Goal: Information Seeking & Learning: Learn about a topic

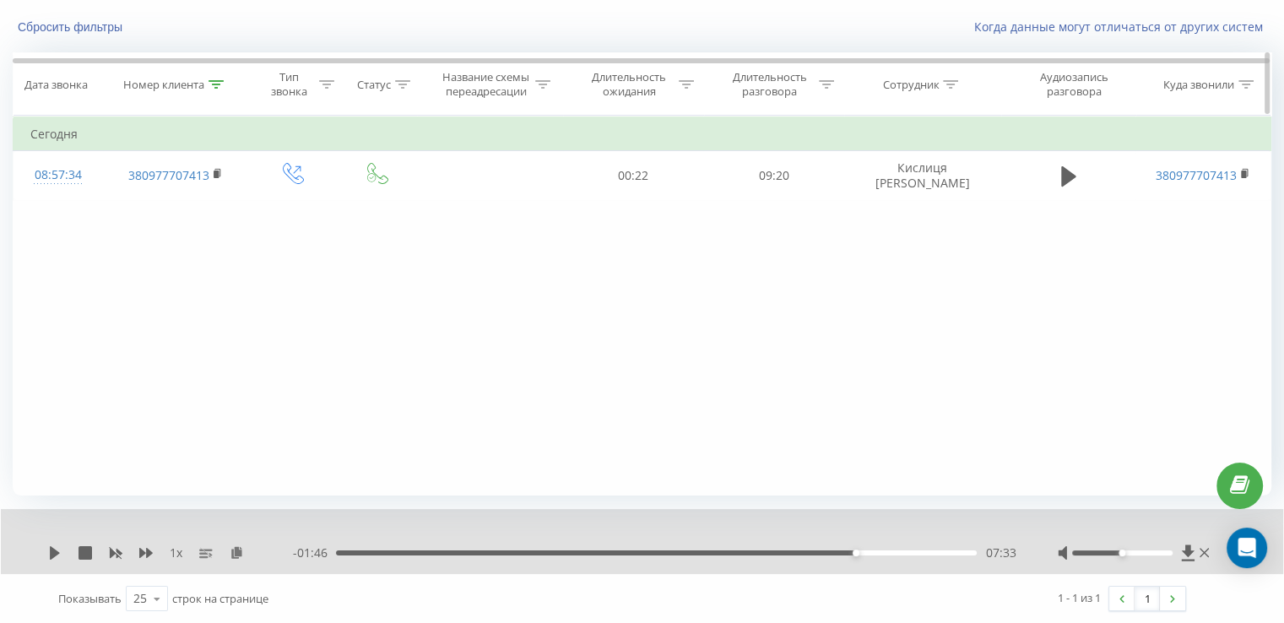
click at [217, 84] on icon at bounding box center [216, 84] width 15 height 8
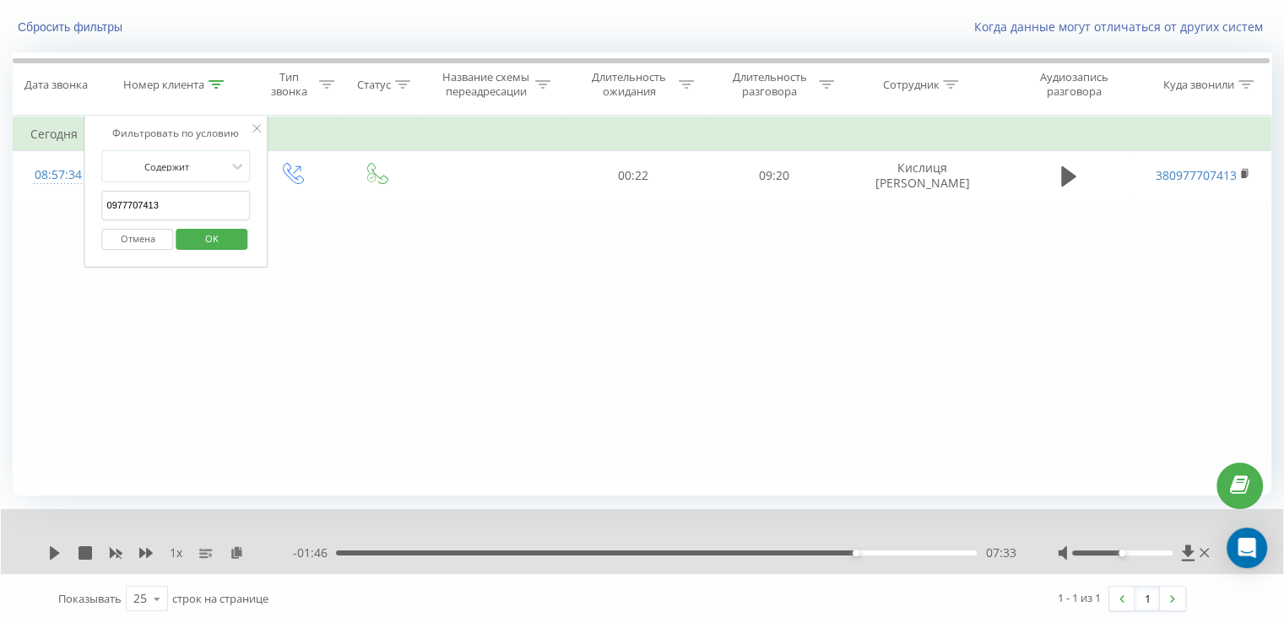
click at [171, 191] on input "0977707413" at bounding box center [176, 206] width 149 height 30
paste input "text"
click at [161, 205] on input "text" at bounding box center [176, 206] width 149 height 30
paste input "380684283834"
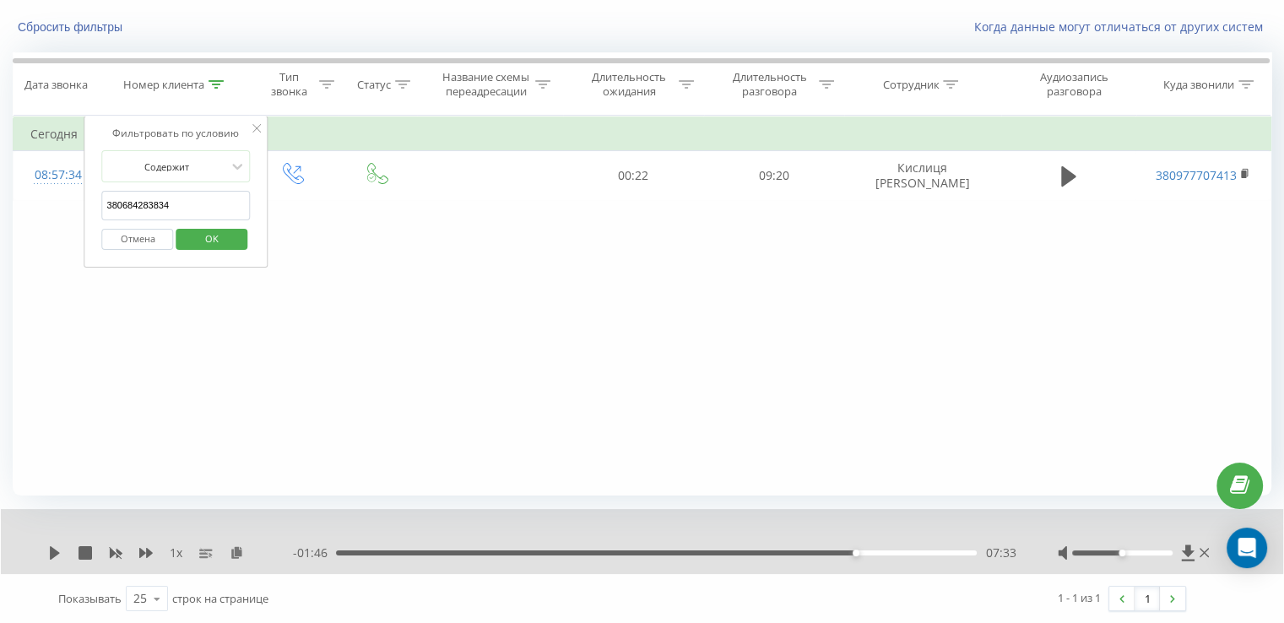
type input "380684283834"
click at [218, 228] on span "OK" at bounding box center [211, 238] width 47 height 26
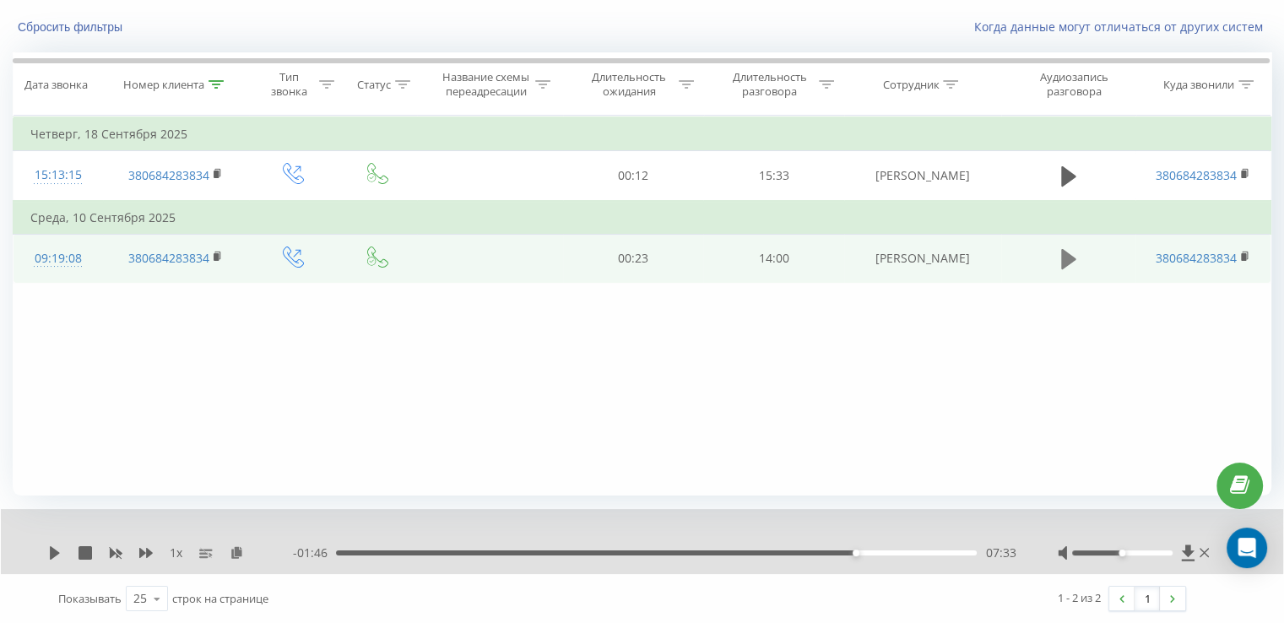
click at [1068, 261] on icon at bounding box center [1068, 259] width 15 height 20
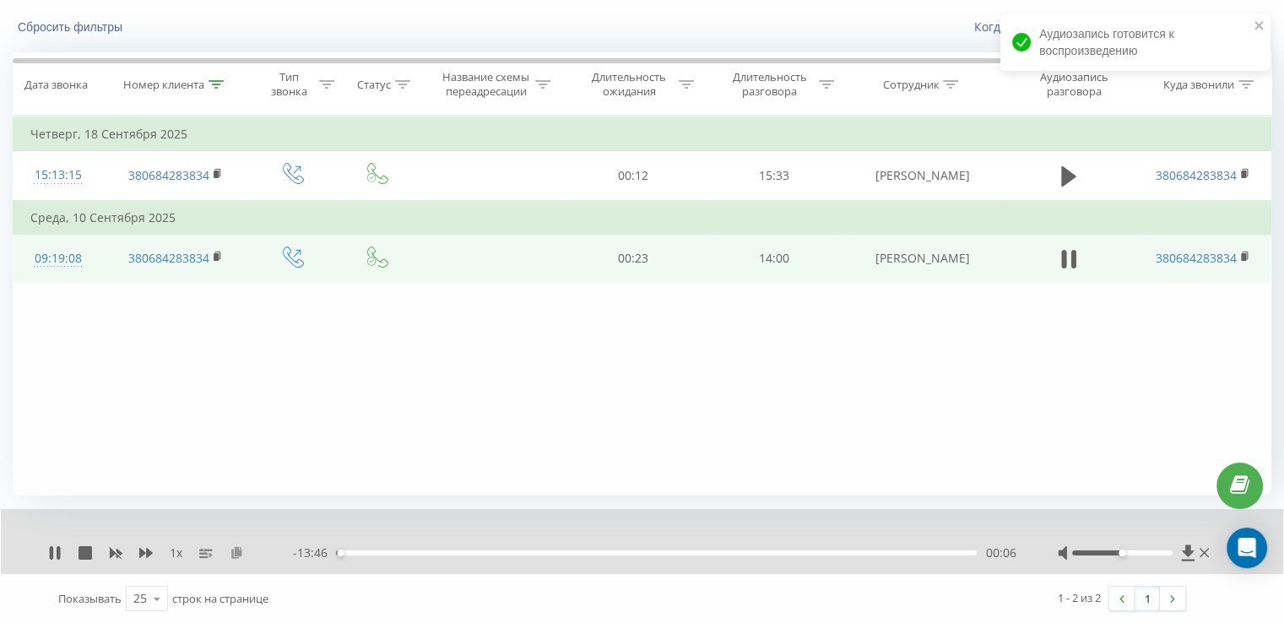
click at [233, 555] on icon at bounding box center [237, 552] width 14 height 12
click at [154, 551] on div "1 x" at bounding box center [170, 552] width 245 height 17
click at [148, 550] on icon at bounding box center [146, 553] width 14 height 10
click at [57, 548] on icon at bounding box center [58, 553] width 3 height 14
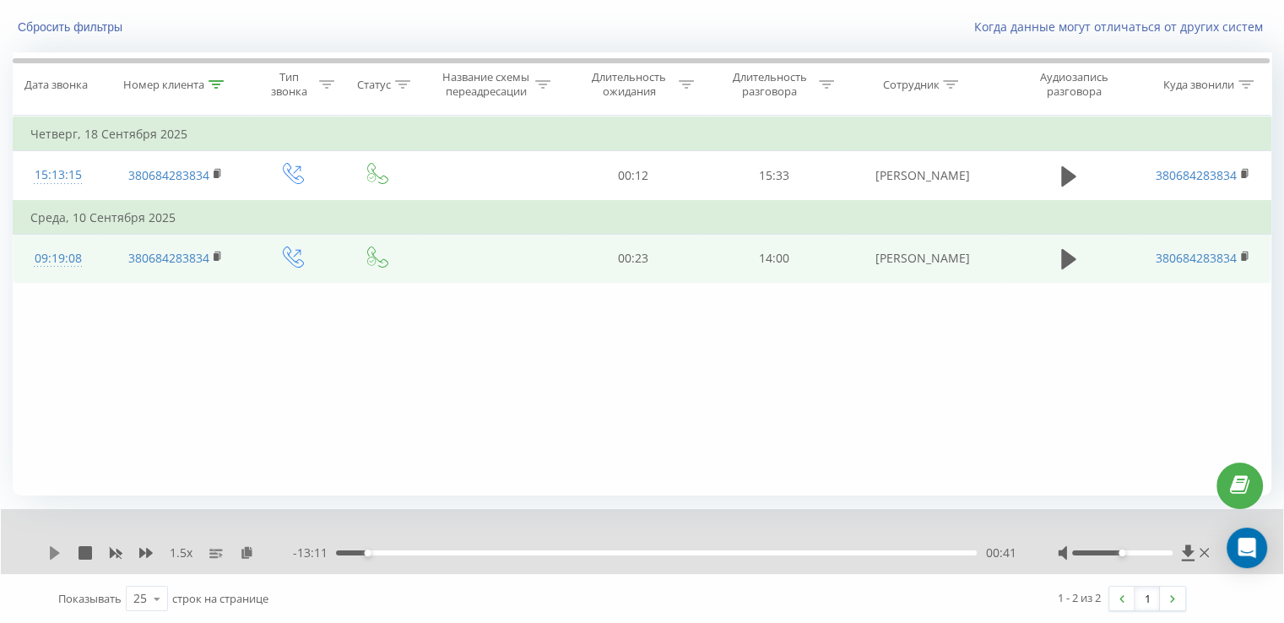
click at [53, 554] on icon at bounding box center [55, 553] width 10 height 14
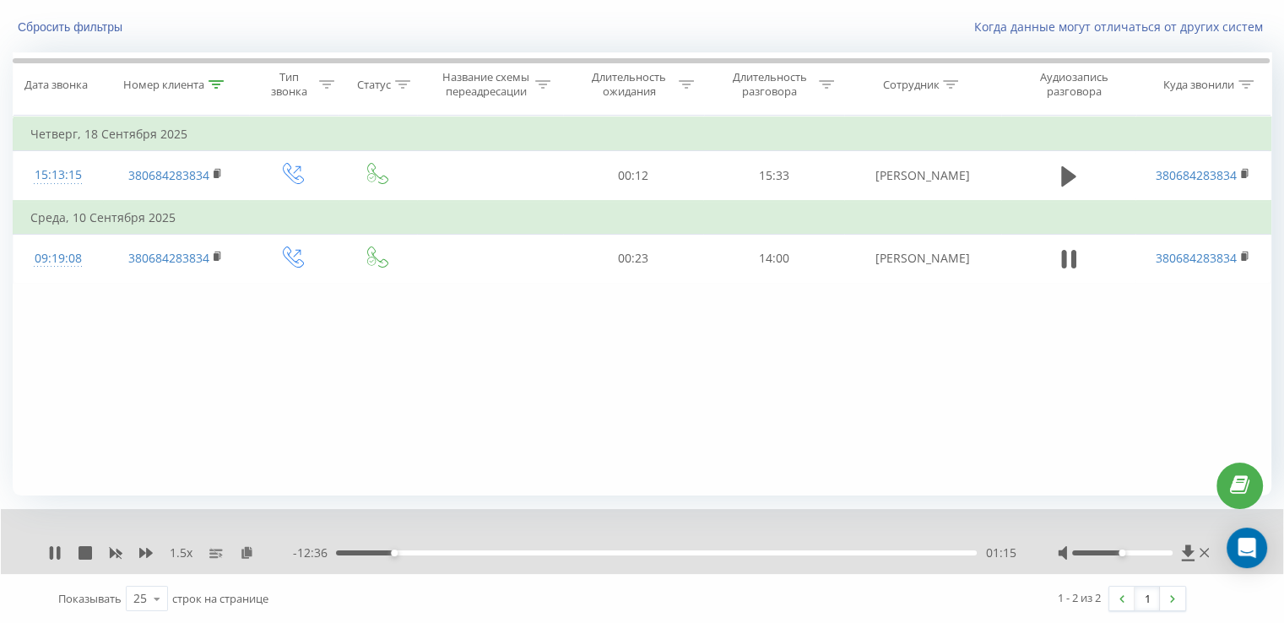
drag, startPoint x: 219, startPoint y: 257, endPoint x: 268, endPoint y: 48, distance: 214.0
click at [219, 257] on icon at bounding box center [218, 257] width 9 height 12
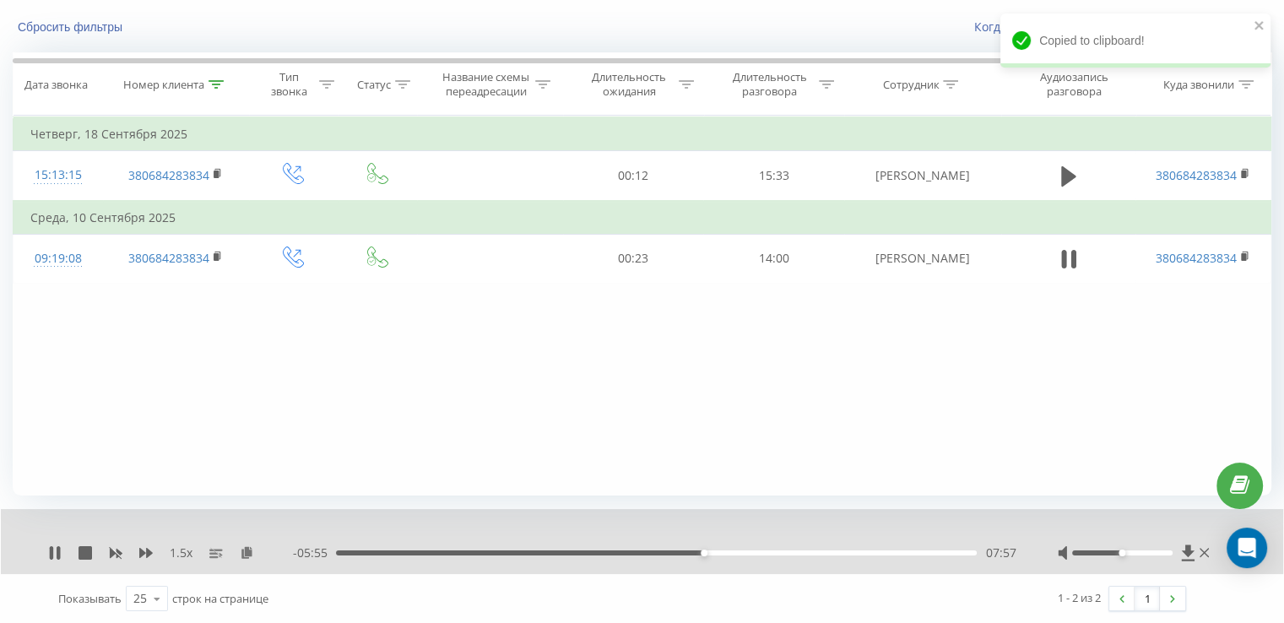
drag, startPoint x: 57, startPoint y: 551, endPoint x: 75, endPoint y: 533, distance: 26.3
click at [57, 552] on icon at bounding box center [58, 553] width 3 height 14
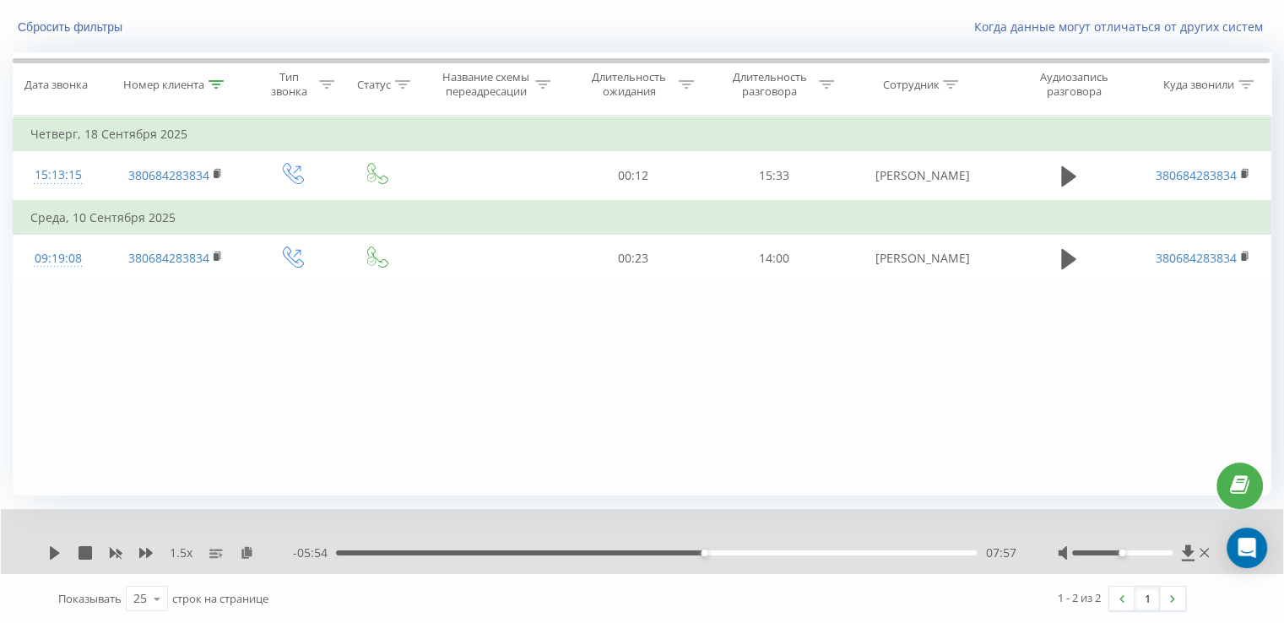
click at [53, 561] on div "1.5 x - 05:54 07:57 07:57" at bounding box center [642, 541] width 1282 height 65
click at [57, 555] on icon at bounding box center [55, 553] width 14 height 14
click at [53, 553] on icon at bounding box center [55, 553] width 14 height 14
click at [61, 550] on icon at bounding box center [55, 553] width 14 height 14
click at [815, 553] on div "10:40" at bounding box center [656, 552] width 641 height 5
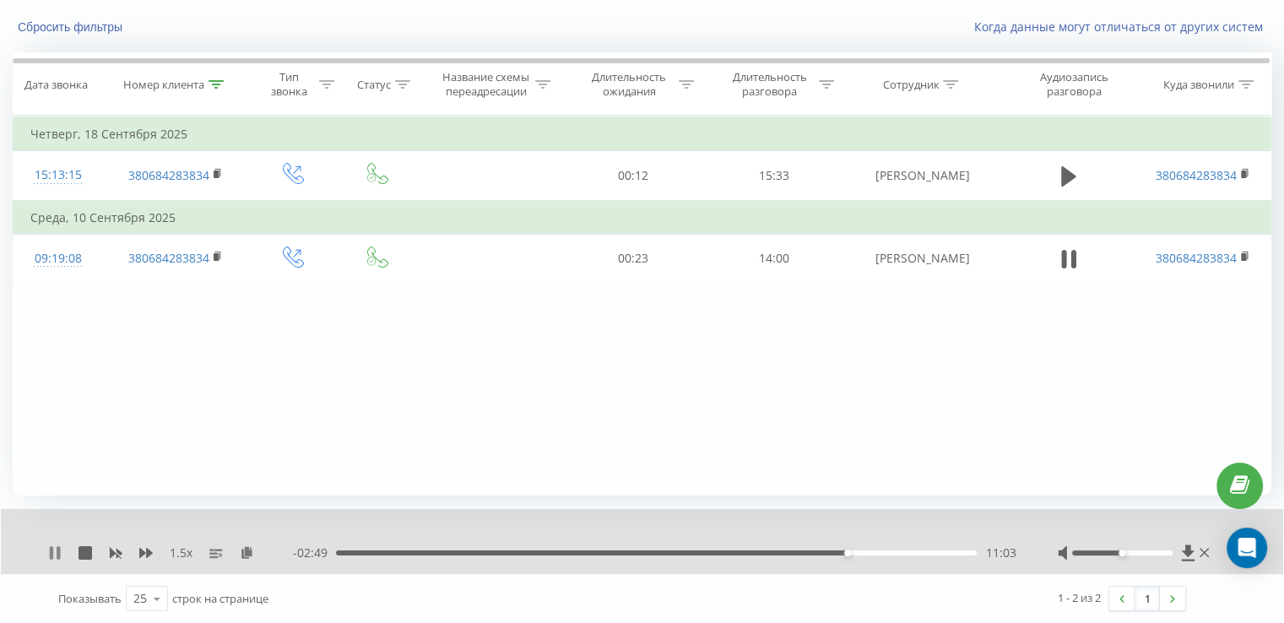
click at [57, 544] on div "1.5 x" at bounding box center [170, 552] width 245 height 17
click at [58, 554] on icon at bounding box center [58, 553] width 3 height 14
click at [54, 548] on icon at bounding box center [55, 553] width 14 height 14
click at [61, 546] on icon at bounding box center [55, 553] width 14 height 14
click at [58, 554] on icon at bounding box center [55, 553] width 14 height 14
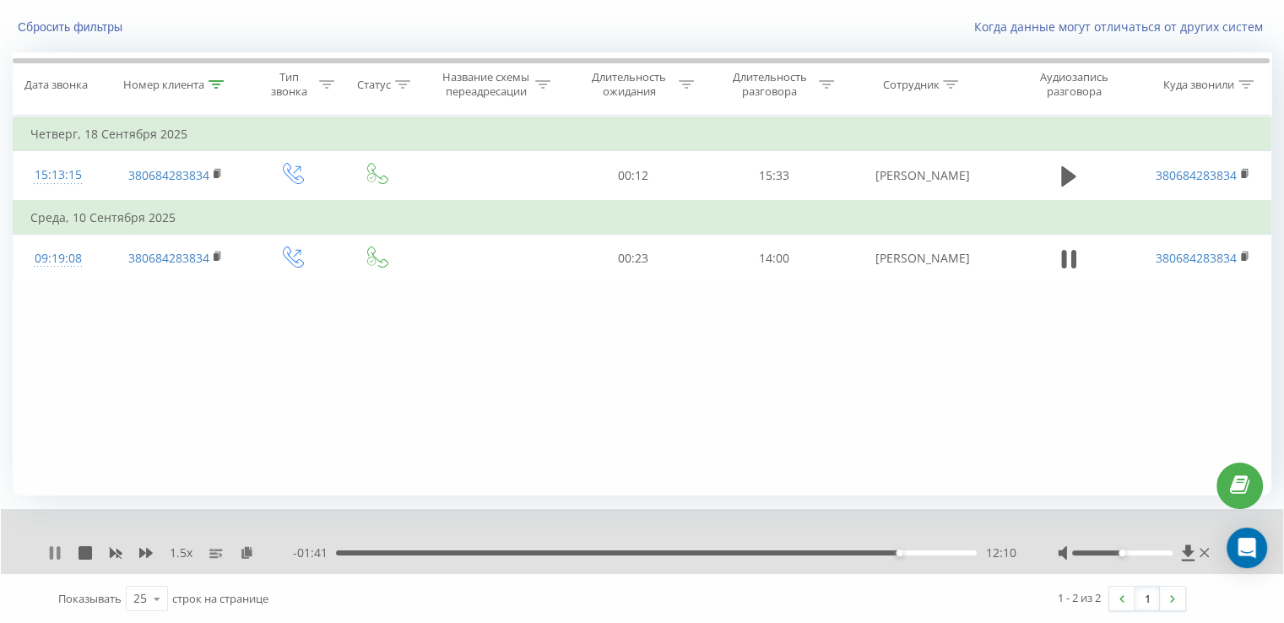
click at [55, 551] on icon at bounding box center [55, 553] width 14 height 14
click at [56, 548] on icon at bounding box center [55, 553] width 14 height 14
click at [946, 550] on div "13:12" at bounding box center [656, 552] width 641 height 5
click at [57, 554] on icon at bounding box center [58, 553] width 3 height 14
click at [574, 555] on div "- 00:34 13:18 13:18" at bounding box center [654, 552] width 723 height 17
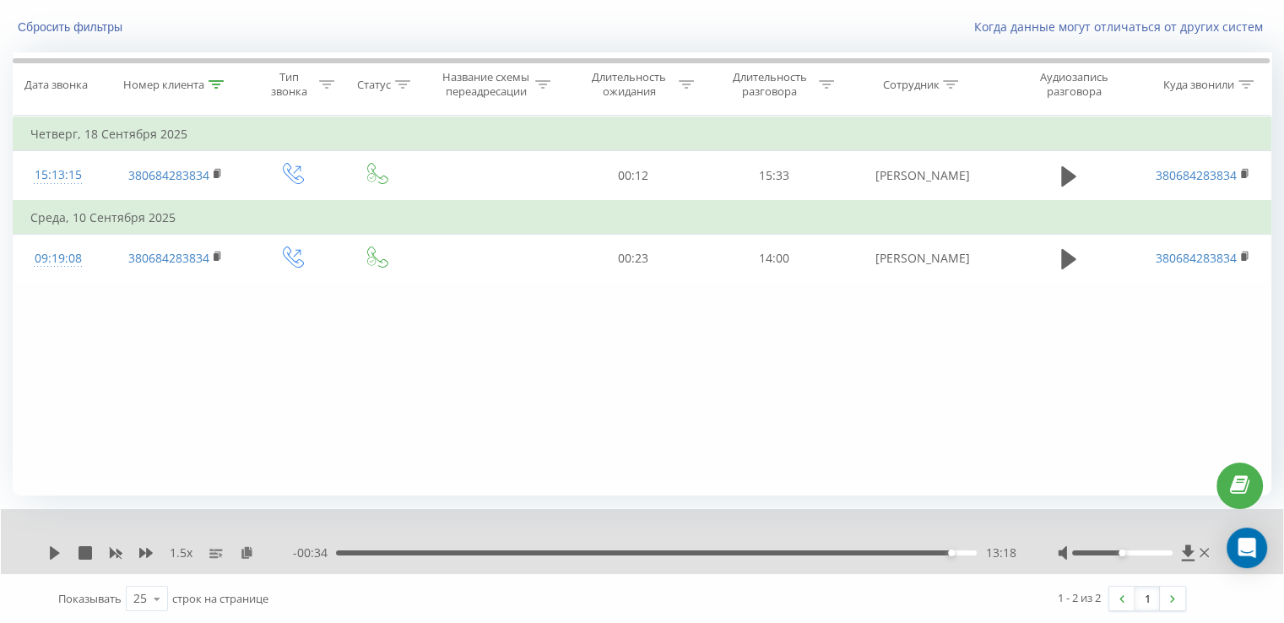
click at [588, 554] on div "13:18" at bounding box center [656, 552] width 641 height 5
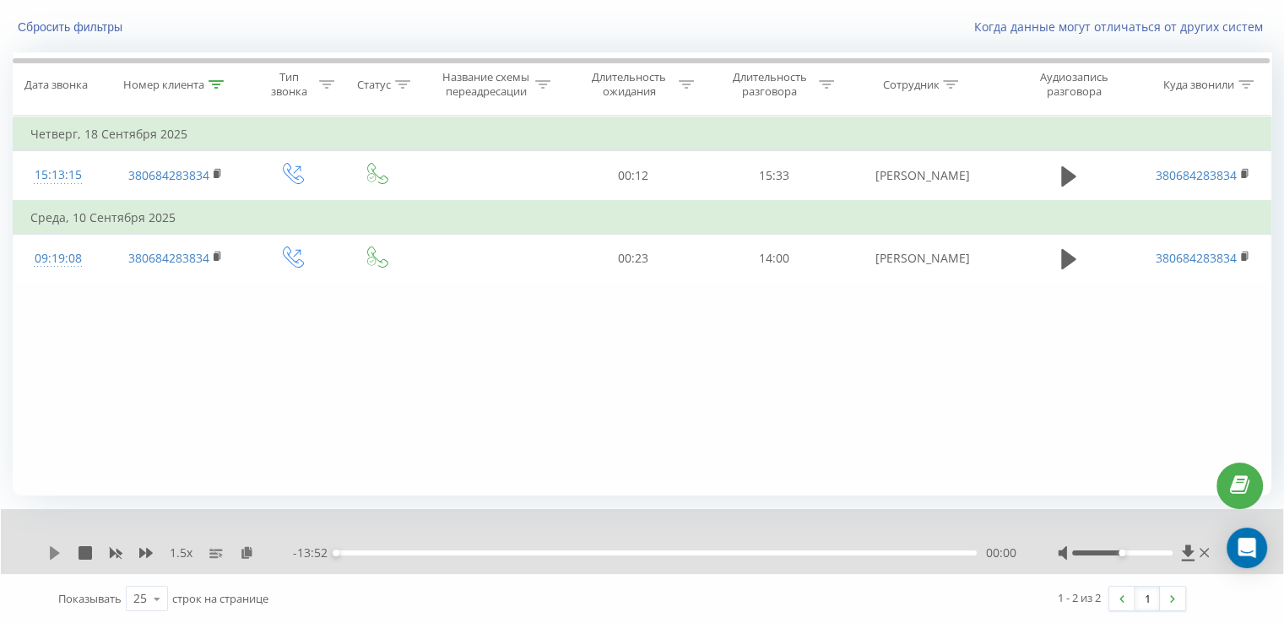
click at [56, 548] on icon at bounding box center [55, 553] width 14 height 14
click at [607, 551] on div "05:30" at bounding box center [656, 552] width 641 height 5
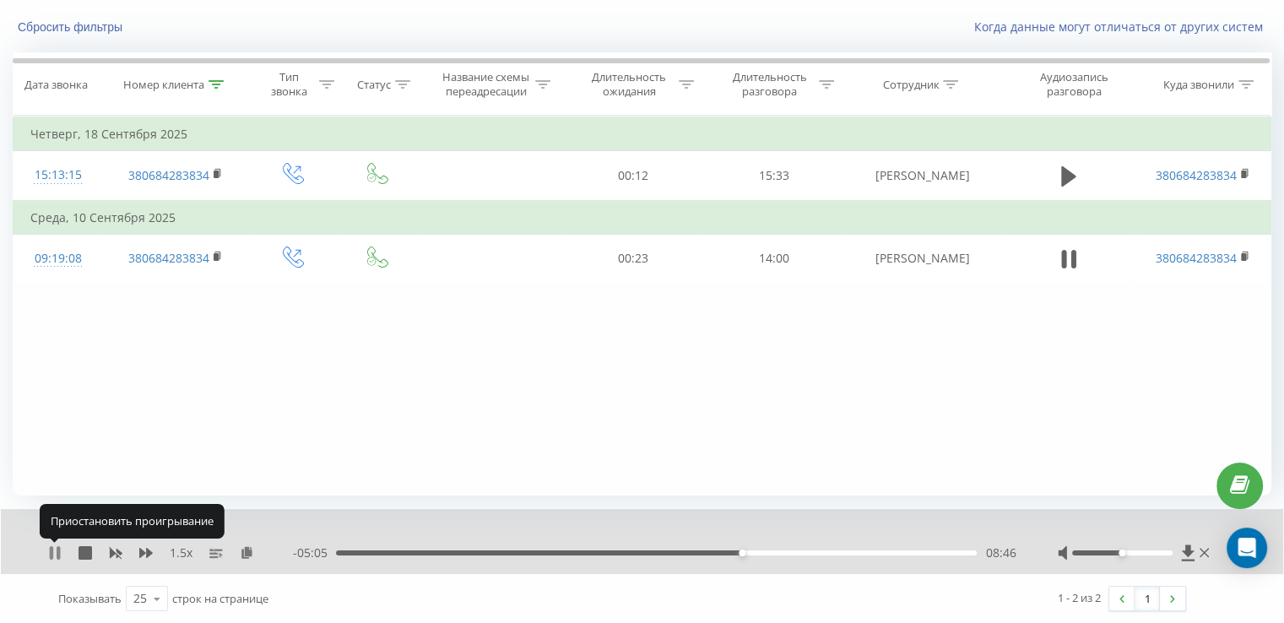
click at [57, 549] on icon at bounding box center [58, 553] width 3 height 14
click at [51, 554] on icon at bounding box center [55, 553] width 10 height 14
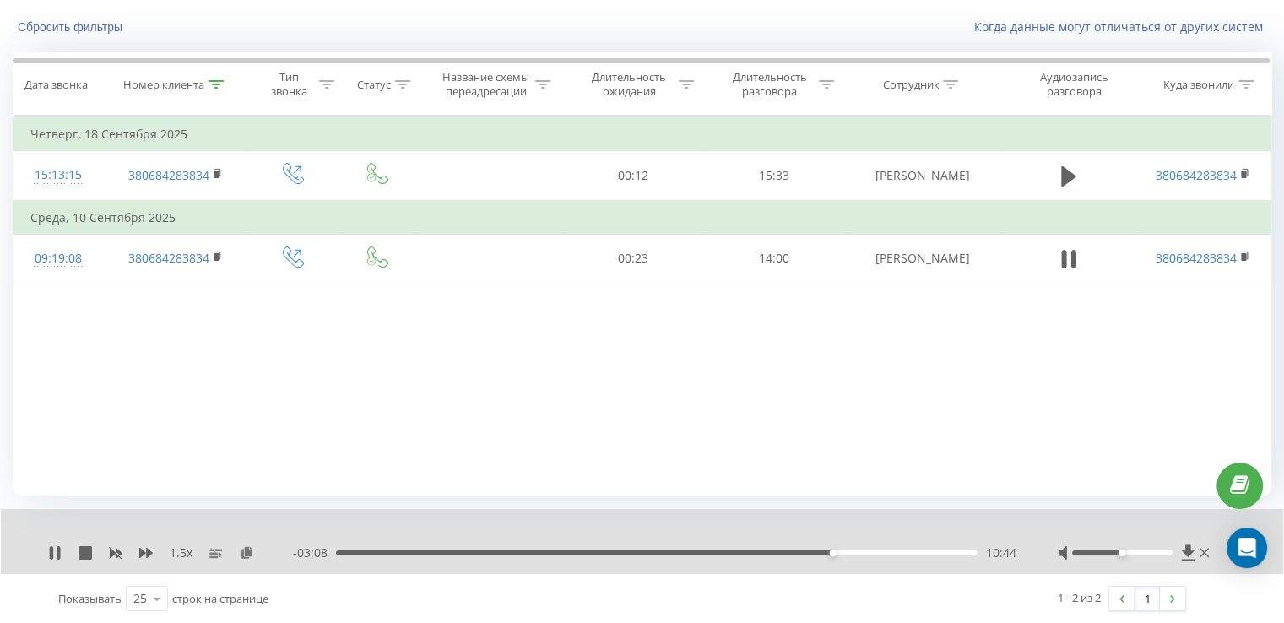
click at [53, 544] on div "1.5 x" at bounding box center [170, 552] width 245 height 17
click at [51, 555] on icon at bounding box center [51, 553] width 3 height 14
click at [55, 551] on icon at bounding box center [55, 553] width 10 height 14
click at [816, 549] on div "- 01:51 12:00 12:00" at bounding box center [654, 552] width 723 height 17
click at [817, 553] on div "10:24" at bounding box center [656, 552] width 641 height 5
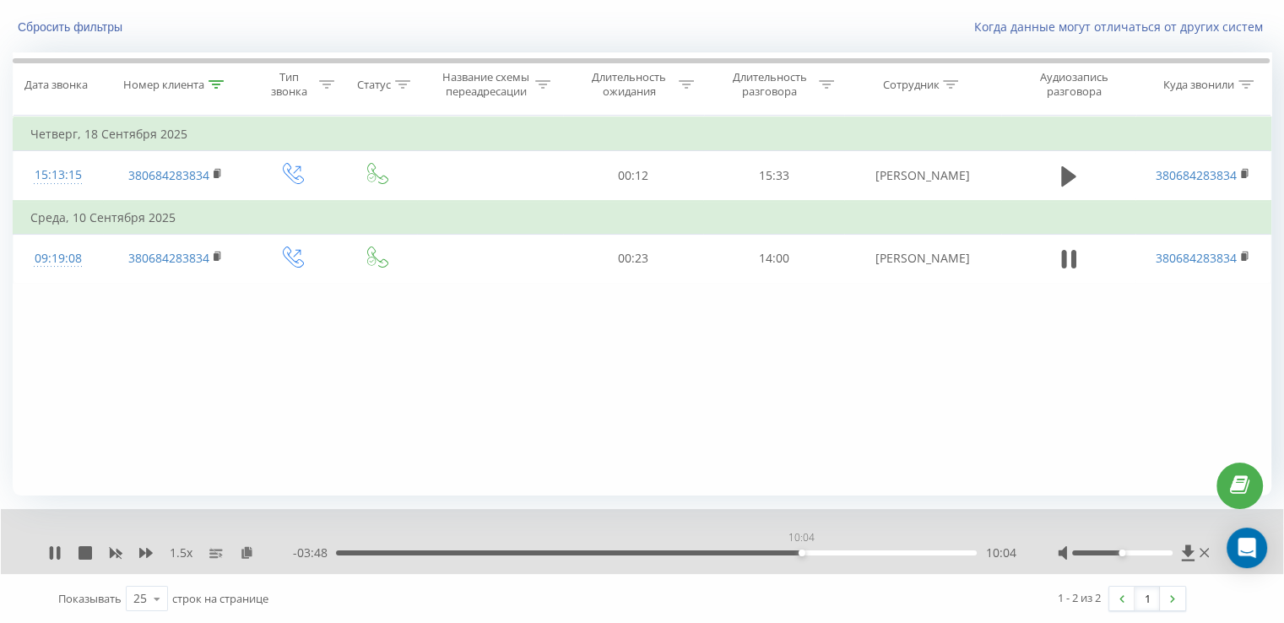
click at [801, 550] on div "10:04" at bounding box center [656, 552] width 641 height 5
click at [790, 553] on div "09:49" at bounding box center [656, 552] width 641 height 5
click at [778, 550] on div "09:55" at bounding box center [656, 552] width 641 height 5
click at [761, 551] on div "09:41" at bounding box center [656, 552] width 641 height 5
click at [753, 551] on div "09:01" at bounding box center [656, 552] width 641 height 5
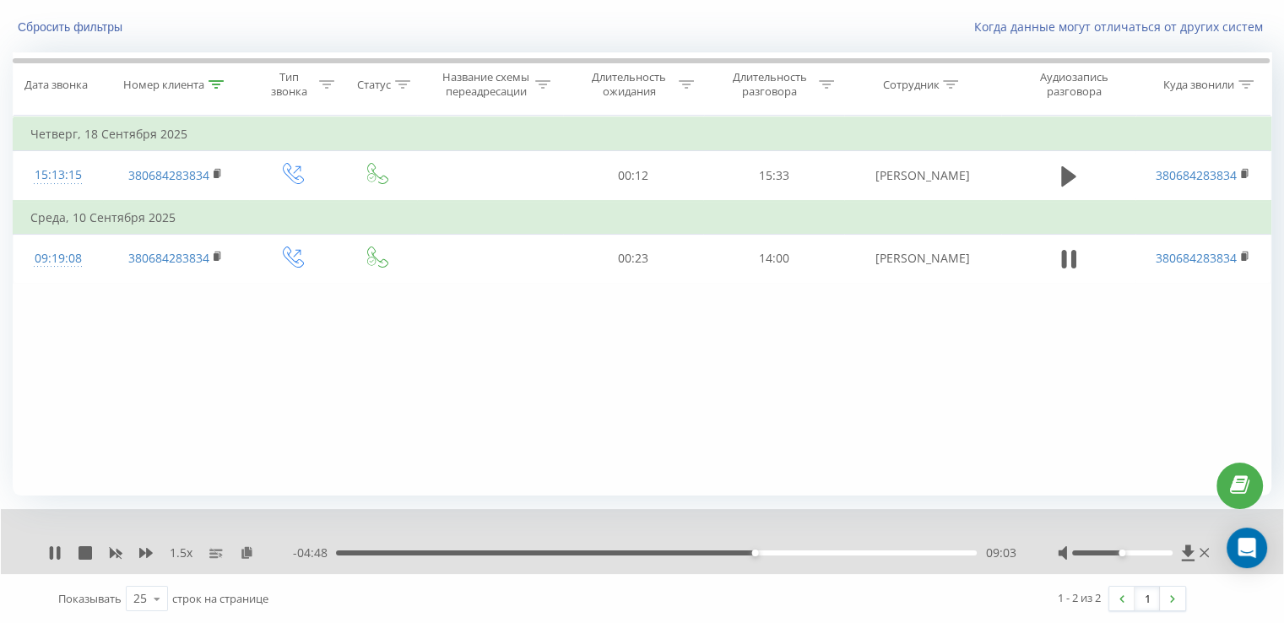
click at [737, 555] on div "- 04:48 09:03 09:03" at bounding box center [654, 552] width 723 height 17
click at [732, 551] on div "08:34" at bounding box center [656, 552] width 641 height 5
click at [57, 551] on icon at bounding box center [58, 553] width 3 height 14
click at [54, 553] on icon at bounding box center [55, 553] width 10 height 14
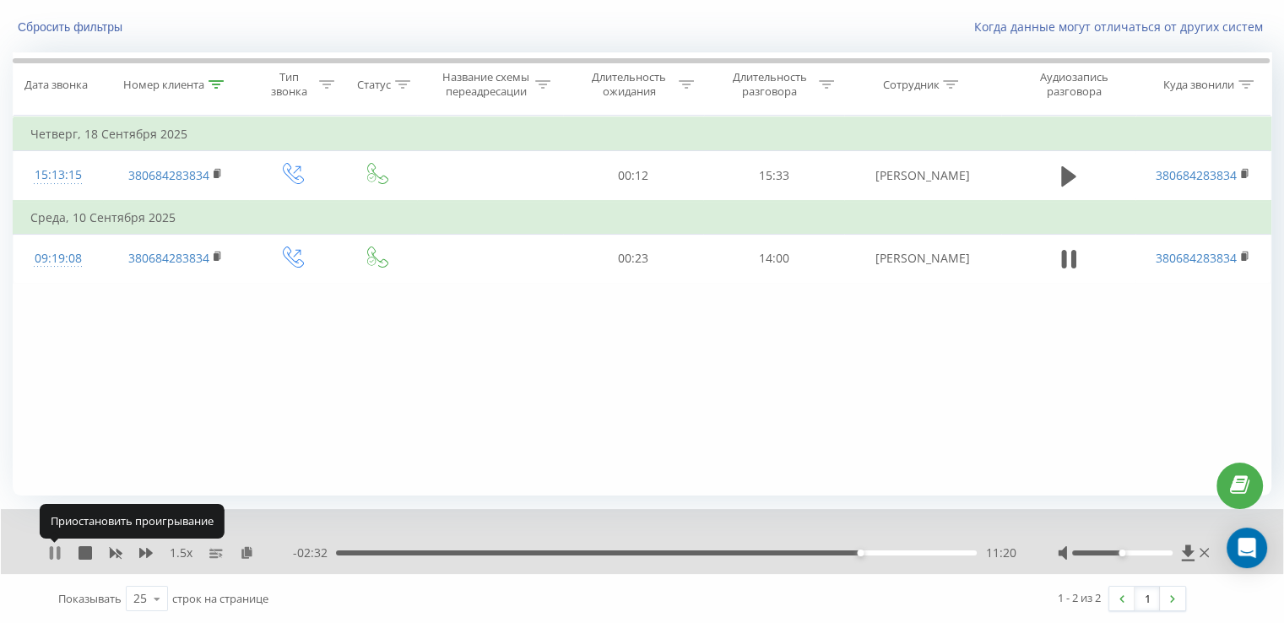
click at [58, 550] on icon at bounding box center [58, 553] width 3 height 14
